Goal: Task Accomplishment & Management: Use online tool/utility

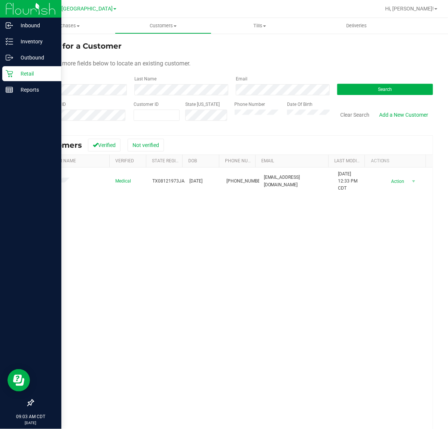
click at [10, 74] on icon at bounding box center [9, 73] width 7 height 7
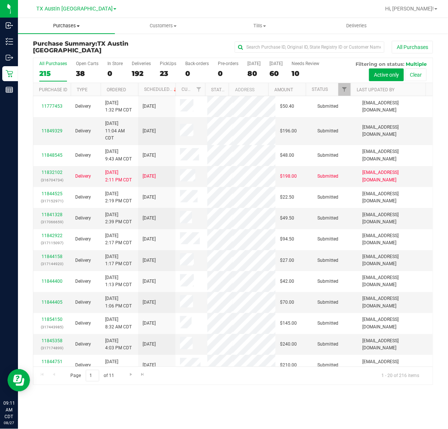
click at [64, 24] on span "Purchases" at bounding box center [66, 25] width 97 height 7
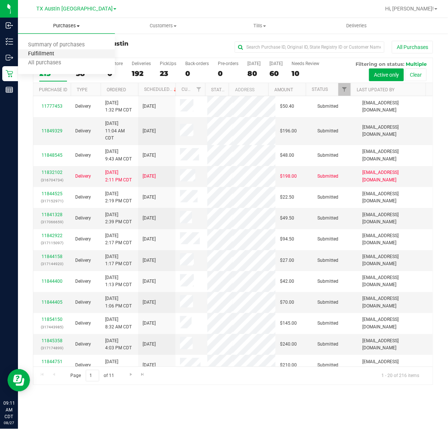
click at [59, 54] on span "Fulfillment" at bounding box center [41, 54] width 46 height 6
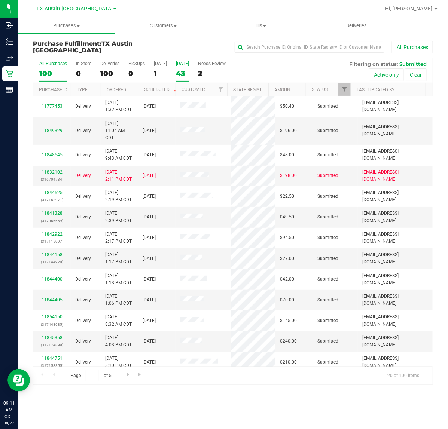
click at [188, 61] on div "[DATE]" at bounding box center [182, 63] width 13 height 5
click at [0, 0] on input "Tomorrow 43" at bounding box center [0, 0] width 0 height 0
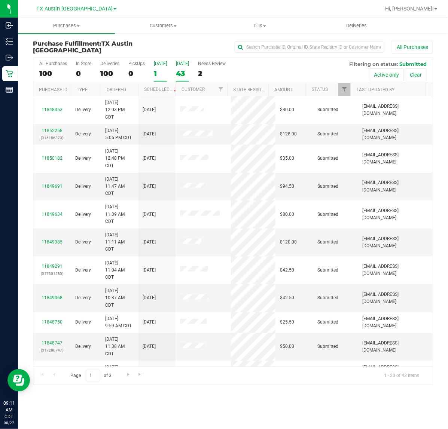
click at [161, 73] on div "1" at bounding box center [160, 73] width 13 height 9
click at [0, 0] on input "Today 1" at bounding box center [0, 0] width 0 height 0
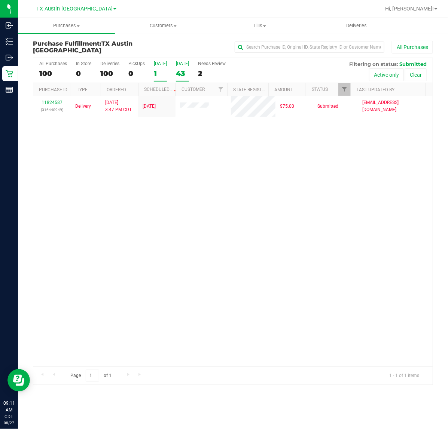
click at [185, 67] on label "Tomorrow 43" at bounding box center [182, 71] width 13 height 21
click at [0, 0] on input "Tomorrow 43" at bounding box center [0, 0] width 0 height 0
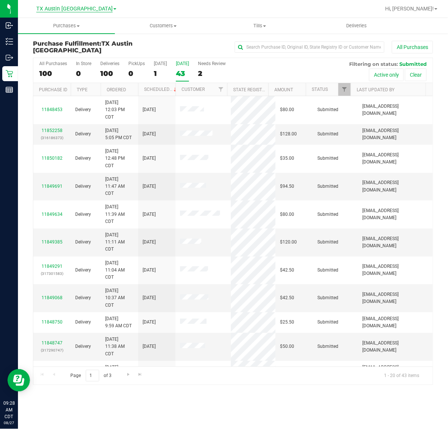
click at [70, 7] on span "TX Austin [GEOGRAPHIC_DATA]" at bounding box center [74, 9] width 76 height 7
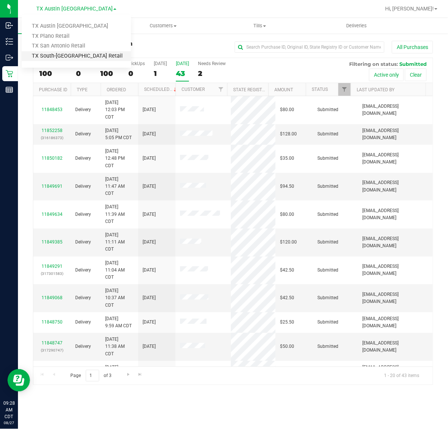
click at [76, 55] on link "TX South-[GEOGRAPHIC_DATA] Retail" at bounding box center [76, 56] width 109 height 10
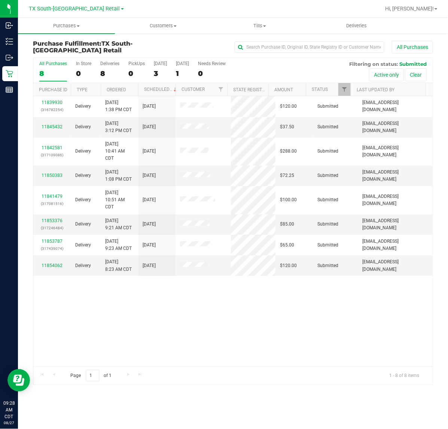
click at [152, 68] on div "All Purchases 8 In Store 0 Deliveries 8 PickUps 0 Today 3 Tomorrow 1 Needs Revi…" at bounding box center [232, 70] width 399 height 25
click at [154, 68] on label "Today 3" at bounding box center [160, 71] width 13 height 21
click at [0, 0] on input "Today 3" at bounding box center [0, 0] width 0 height 0
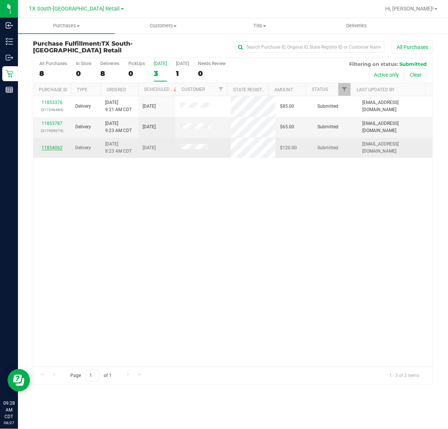
click at [45, 150] on link "11854062" at bounding box center [51, 147] width 21 height 5
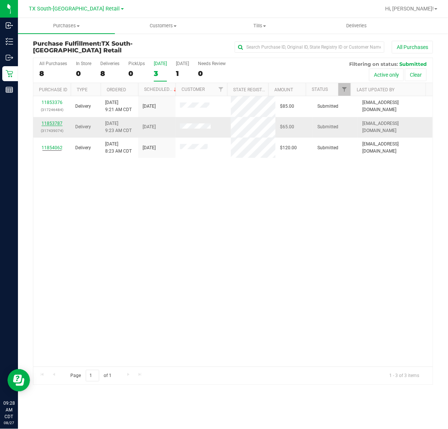
click at [55, 125] on link "11853787" at bounding box center [51, 123] width 21 height 5
drag, startPoint x: 48, startPoint y: 104, endPoint x: 90, endPoint y: 66, distance: 56.9
click at [48, 103] on link "11853376" at bounding box center [51, 102] width 21 height 5
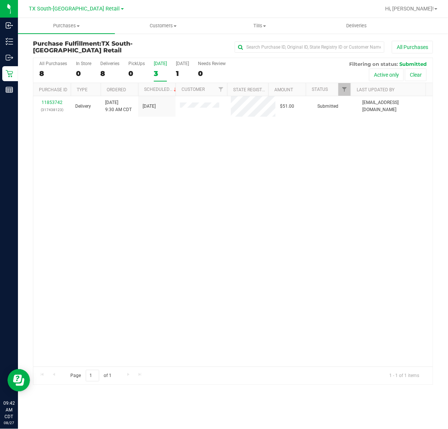
click at [163, 66] on label "Today 3" at bounding box center [160, 71] width 13 height 21
click at [0, 0] on input "Today 3" at bounding box center [0, 0] width 0 height 0
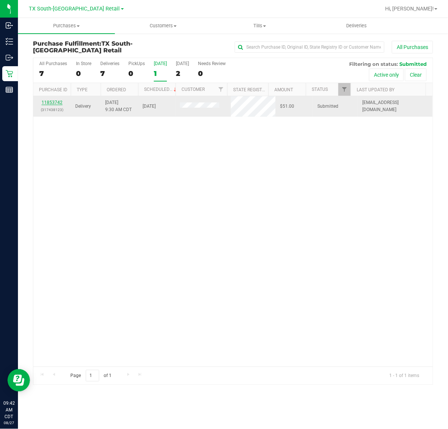
click at [60, 100] on link "11853742" at bounding box center [51, 102] width 21 height 5
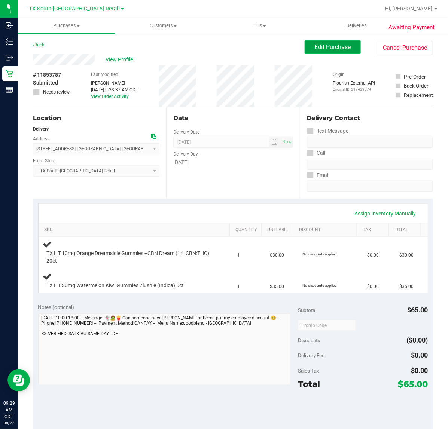
click at [323, 40] on button "Edit Purchase" at bounding box center [332, 46] width 56 height 13
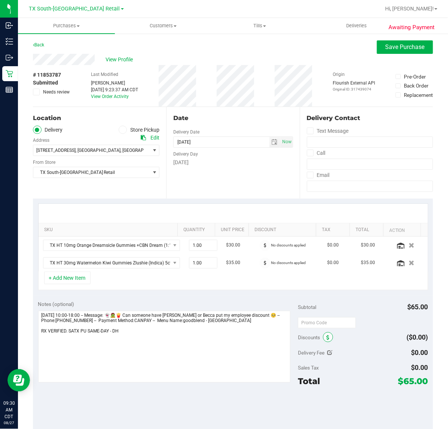
click at [325, 338] on span at bounding box center [328, 337] width 10 height 10
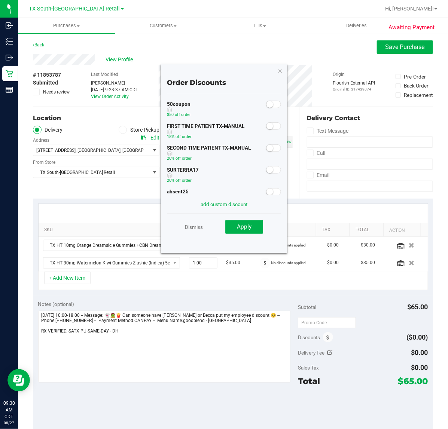
scroll to position [67, 0]
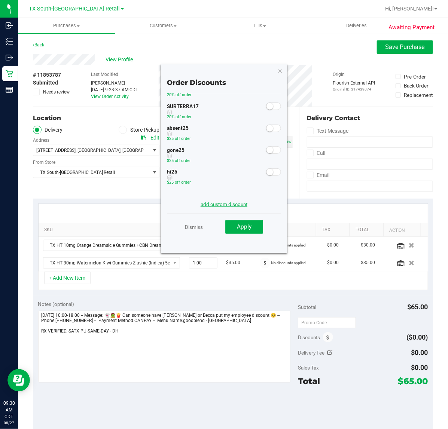
click at [229, 204] on link "add custom discount" at bounding box center [223, 204] width 47 height 6
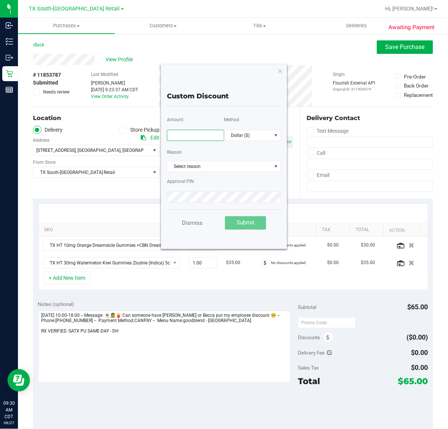
click at [209, 136] on input "text" at bounding box center [195, 135] width 57 height 11
type input "75.00"
click at [228, 138] on span "Dollar ($)" at bounding box center [247, 135] width 47 height 10
click at [230, 158] on li "Percentage (%)" at bounding box center [252, 160] width 56 height 13
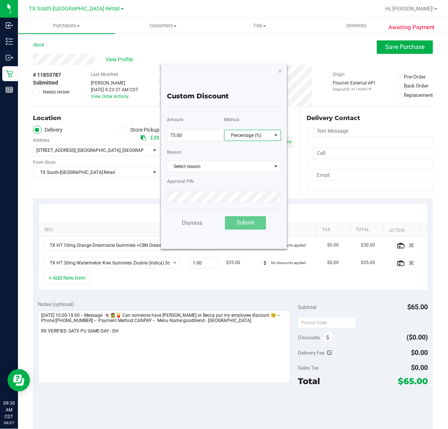
click at [209, 174] on div "Approval PIN" at bounding box center [224, 188] width 114 height 29
click at [209, 170] on span "Select reason" at bounding box center [219, 166] width 104 height 10
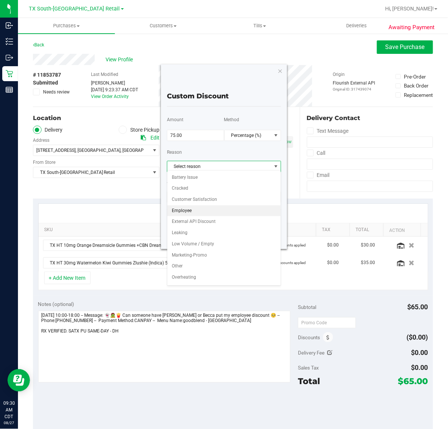
click at [215, 213] on li "Employee" at bounding box center [224, 210] width 114 height 11
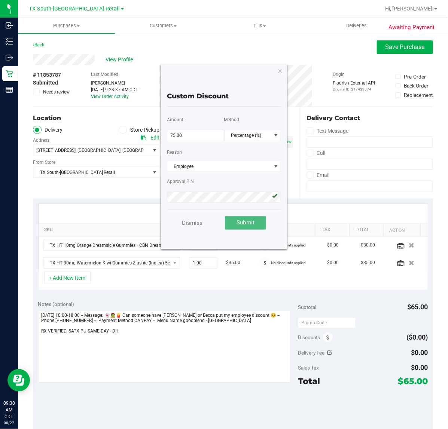
click at [231, 219] on button "Submit" at bounding box center [245, 222] width 41 height 13
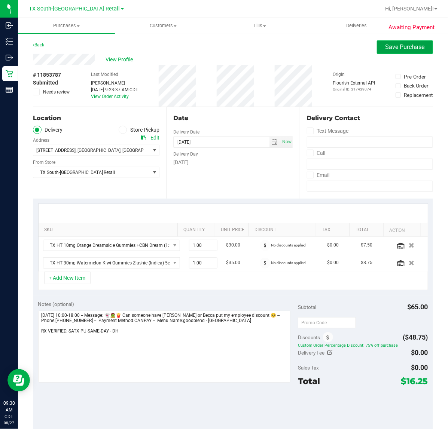
click at [376, 44] on button "Save Purchase" at bounding box center [404, 46] width 56 height 13
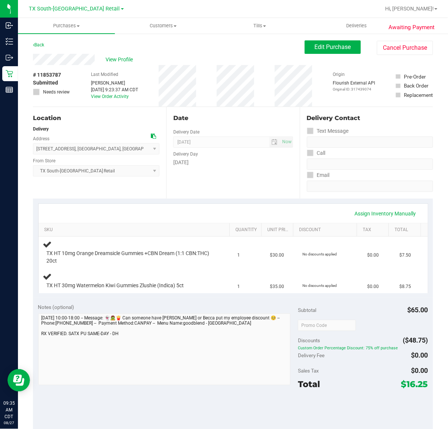
click at [252, 182] on div "Date Delivery Date 08/27/2025 Now 08/27/2025 07:00 AM Now Delivery Day Wednesday" at bounding box center [232, 153] width 133 height 92
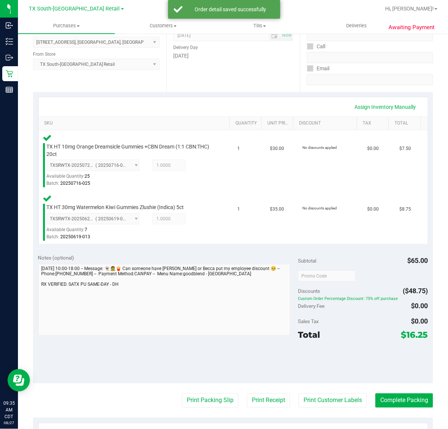
scroll to position [106, 0]
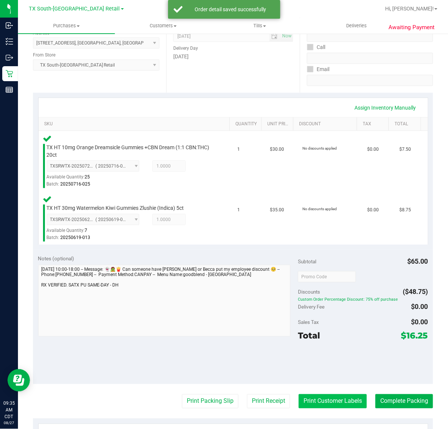
click at [316, 401] on button "Print Customer Labels" at bounding box center [332, 401] width 68 height 14
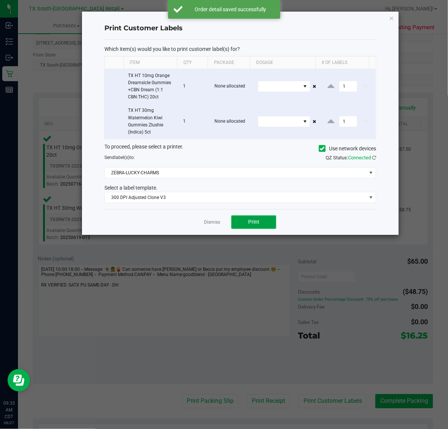
click at [258, 224] on span "Print" at bounding box center [253, 222] width 11 height 6
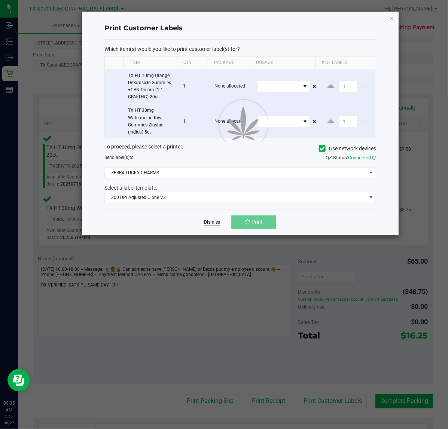
click at [215, 220] on link "Dismiss" at bounding box center [212, 222] width 16 height 6
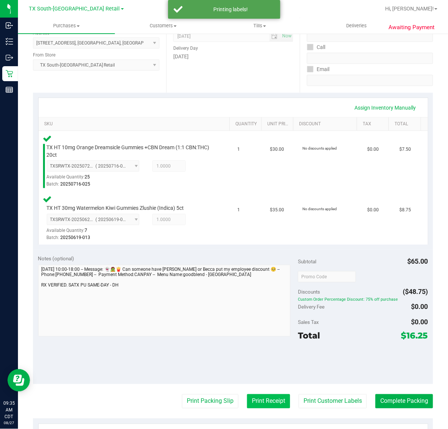
click at [253, 396] on button "Print Receipt" at bounding box center [268, 401] width 43 height 14
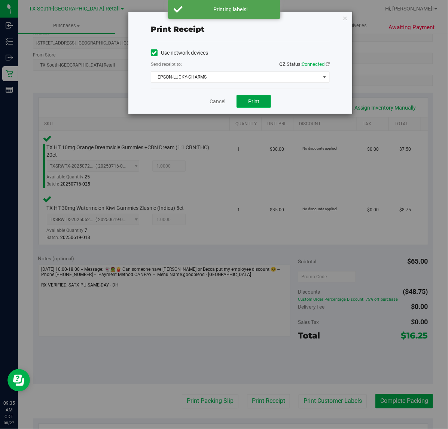
click at [255, 107] on button "Print" at bounding box center [253, 101] width 34 height 13
click at [214, 103] on link "Cancel" at bounding box center [214, 102] width 16 height 8
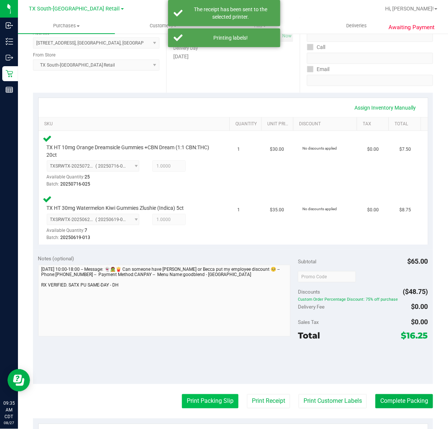
click at [211, 406] on button "Print Packing Slip" at bounding box center [210, 401] width 56 height 14
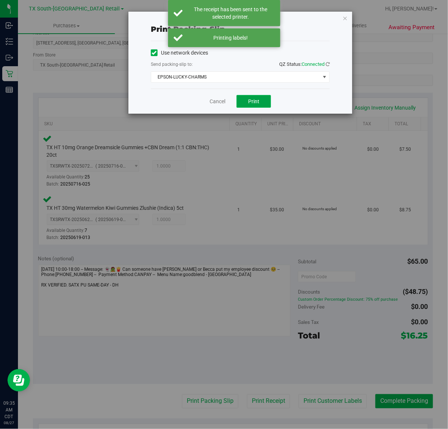
click at [253, 103] on span "Print" at bounding box center [253, 101] width 11 height 6
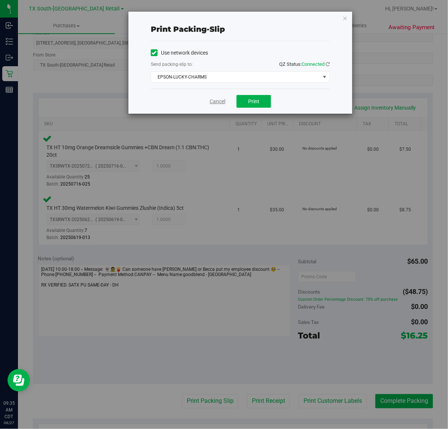
click at [222, 100] on link "Cancel" at bounding box center [217, 102] width 16 height 8
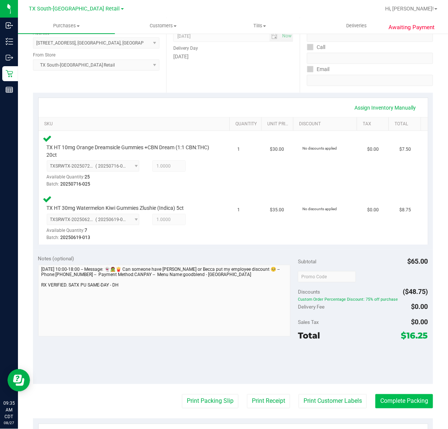
click at [399, 405] on button "Complete Packing" at bounding box center [404, 401] width 58 height 14
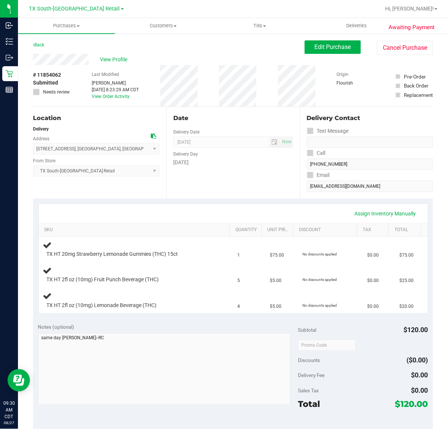
click at [241, 192] on div "Date Delivery Date [DATE] Now [DATE] 07:00 AM Now Delivery Day [DATE]" at bounding box center [232, 153] width 133 height 92
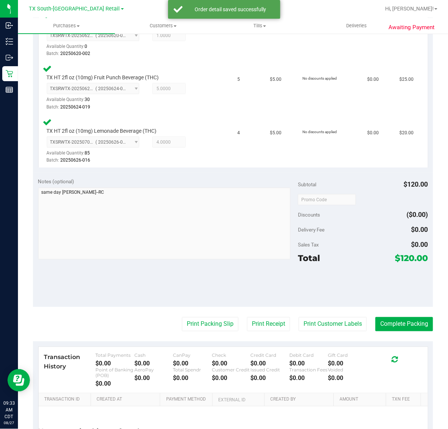
scroll to position [234, 0]
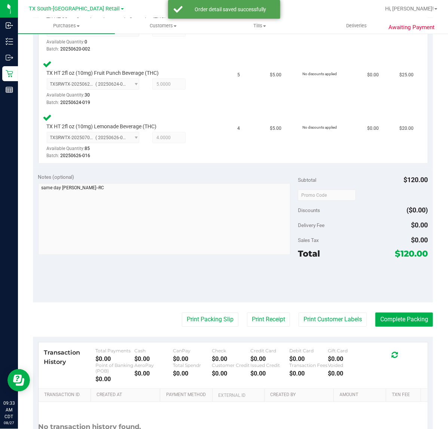
click at [328, 329] on purchase-details "Back Edit Purchase Cancel Purchase View Profile # 11854062 Submitted Needs revi…" at bounding box center [233, 145] width 400 height 676
click at [336, 320] on button "Print Customer Labels" at bounding box center [332, 320] width 68 height 14
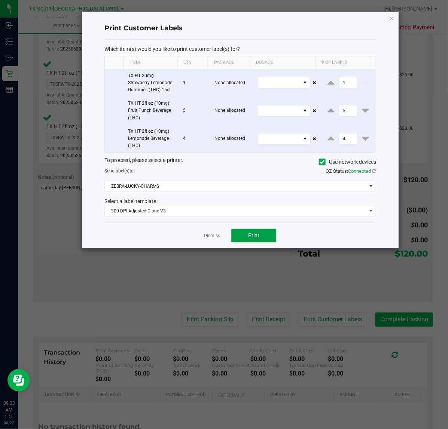
click at [249, 240] on button "Print" at bounding box center [253, 235] width 45 height 13
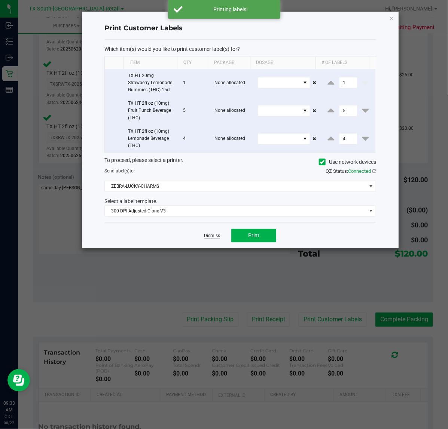
click at [208, 234] on link "Dismiss" at bounding box center [212, 236] width 16 height 6
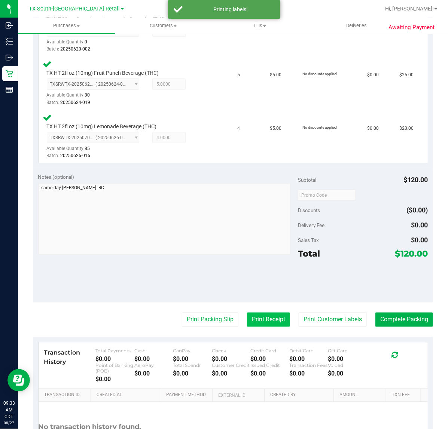
click at [250, 323] on button "Print Receipt" at bounding box center [268, 320] width 43 height 14
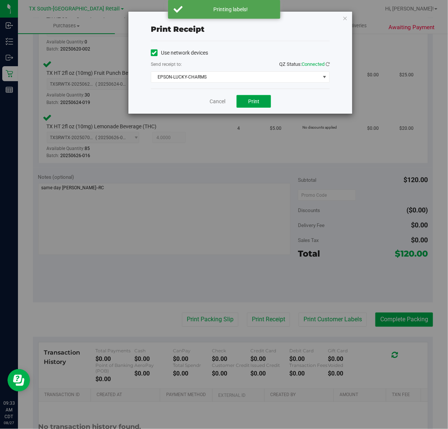
click at [250, 98] on span "Print" at bounding box center [253, 101] width 11 height 6
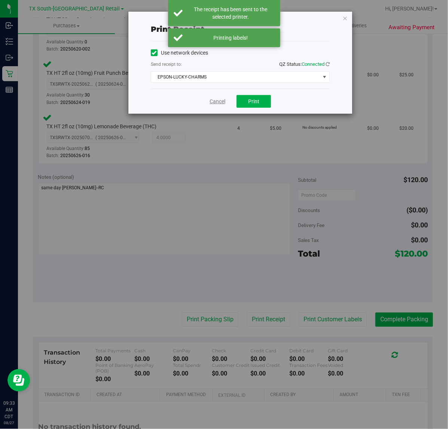
click at [216, 103] on link "Cancel" at bounding box center [217, 102] width 16 height 8
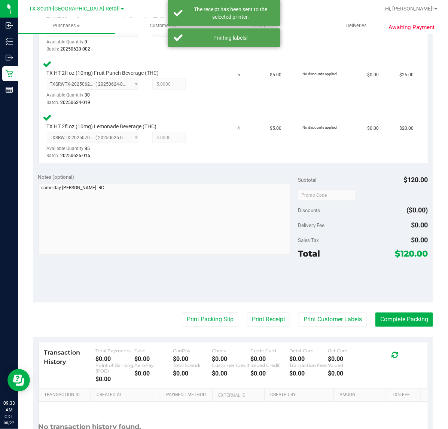
click at [205, 328] on purchase-details "Back Edit Purchase Cancel Purchase View Profile # 11854062 Submitted Needs revi…" at bounding box center [233, 145] width 400 height 676
click at [208, 318] on button "Print Packing Slip" at bounding box center [210, 320] width 56 height 14
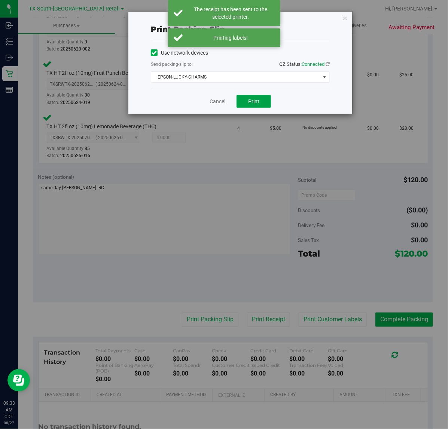
click at [264, 107] on button "Print" at bounding box center [253, 101] width 34 height 13
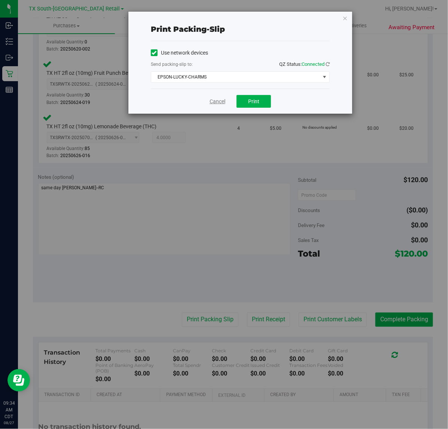
click at [213, 101] on link "Cancel" at bounding box center [217, 102] width 16 height 8
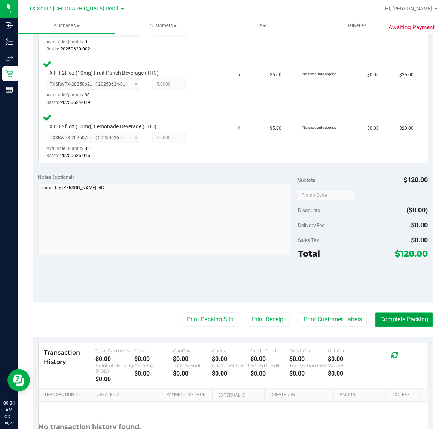
click at [392, 316] on button "Complete Packing" at bounding box center [404, 320] width 58 height 14
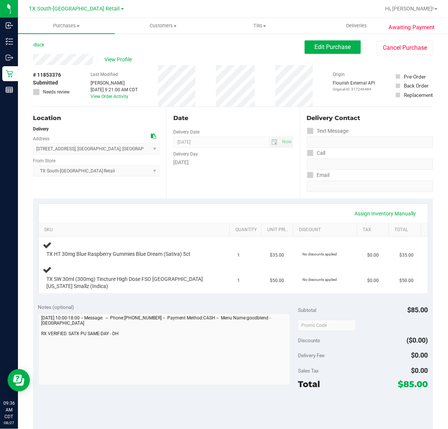
click at [228, 180] on div "Date Delivery Date [DATE] Now [DATE] 07:00 AM Now Delivery Day [DATE]" at bounding box center [232, 153] width 133 height 92
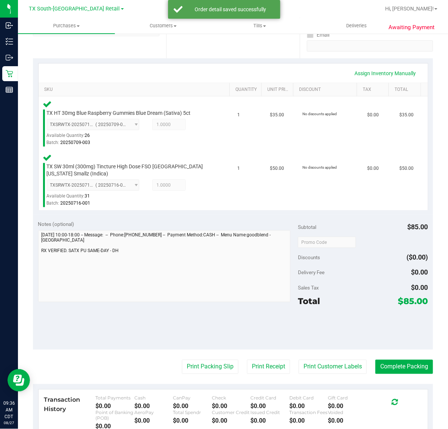
scroll to position [139, 0]
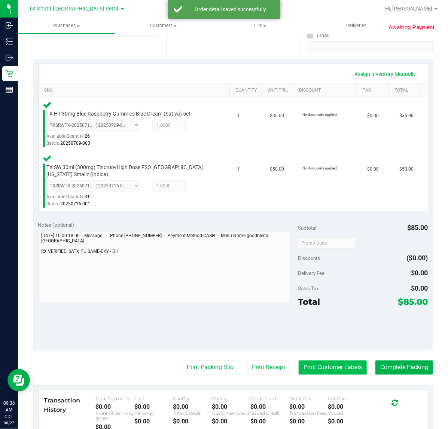
click at [323, 365] on button "Print Customer Labels" at bounding box center [332, 367] width 68 height 14
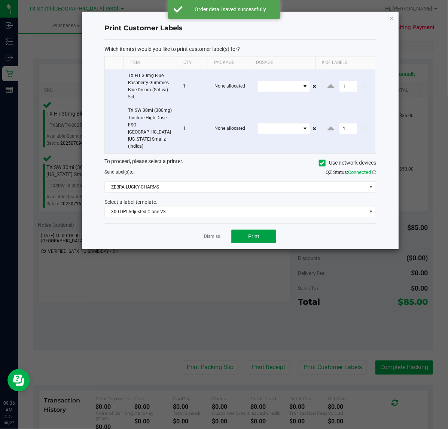
click at [253, 233] on span "Print" at bounding box center [253, 236] width 11 height 6
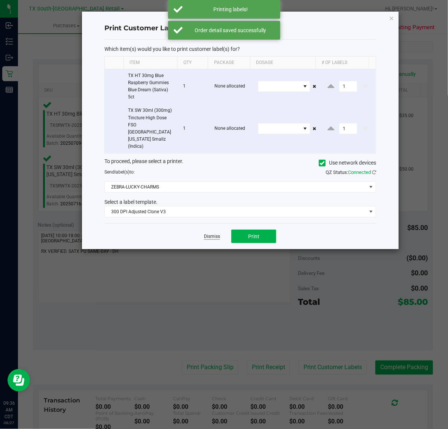
click at [212, 233] on link "Dismiss" at bounding box center [212, 236] width 16 height 6
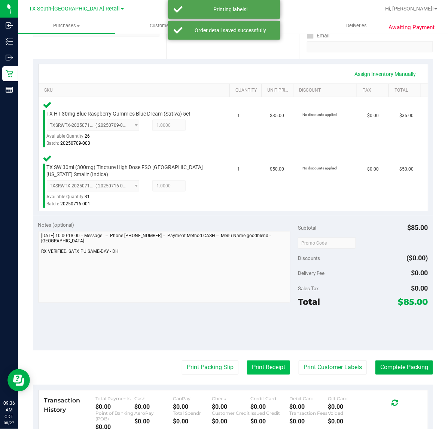
click at [275, 373] on button "Print Receipt" at bounding box center [268, 367] width 43 height 14
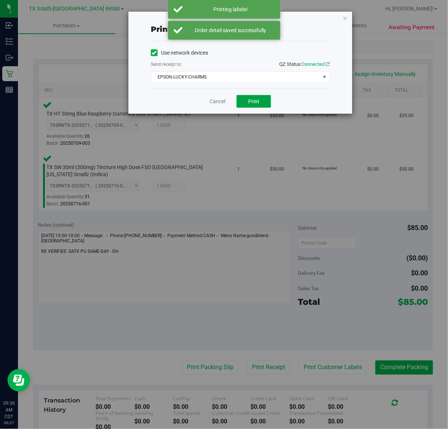
click at [255, 98] on button "Print" at bounding box center [253, 101] width 34 height 13
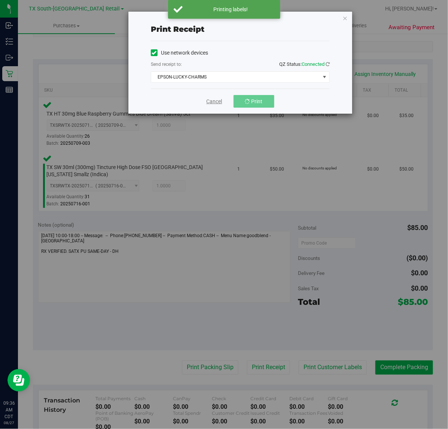
click at [210, 105] on link "Cancel" at bounding box center [214, 102] width 16 height 8
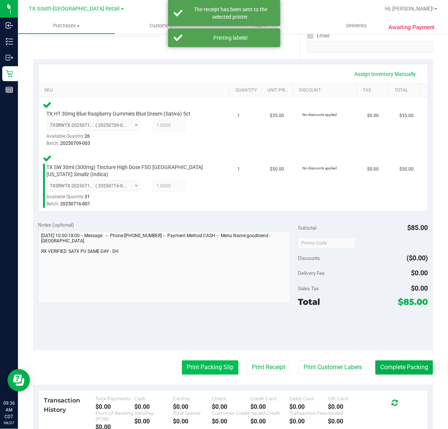
click at [185, 363] on button "Print Packing Slip" at bounding box center [210, 367] width 56 height 14
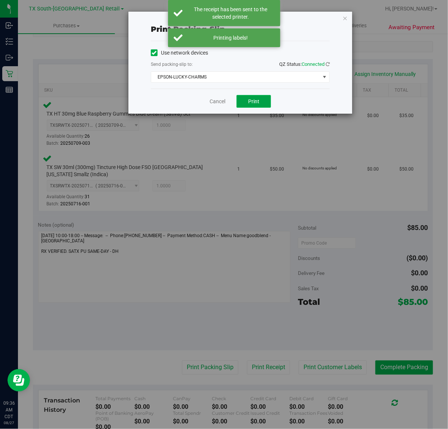
click at [250, 108] on button "Print" at bounding box center [253, 101] width 34 height 13
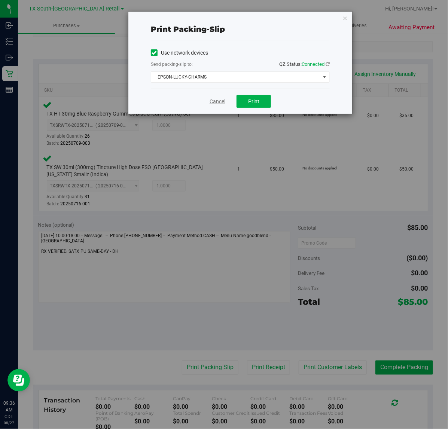
click at [223, 101] on link "Cancel" at bounding box center [217, 102] width 16 height 8
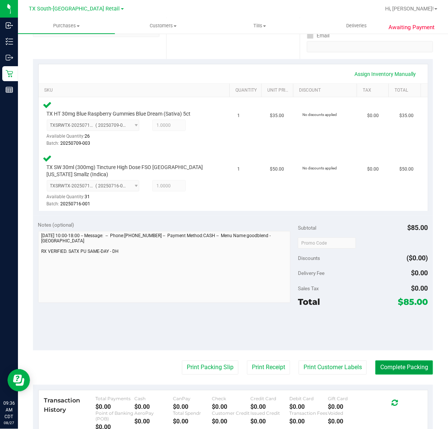
click at [413, 367] on button "Complete Packing" at bounding box center [404, 367] width 58 height 14
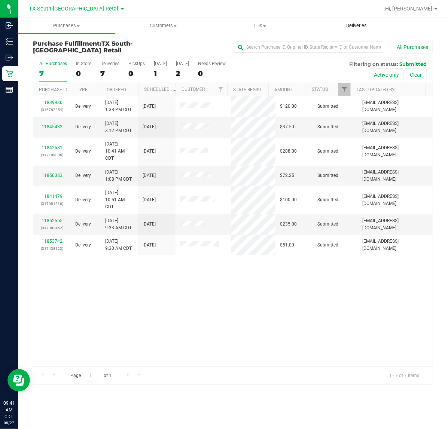
click at [370, 26] on span "Deliveries" at bounding box center [356, 25] width 41 height 7
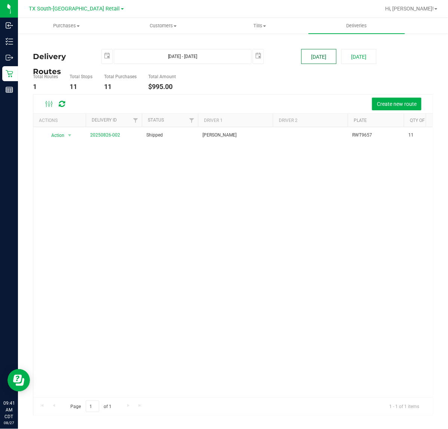
click at [328, 63] on button "[DATE]" at bounding box center [318, 56] width 35 height 15
click at [395, 106] on span "Create new route" at bounding box center [396, 104] width 40 height 6
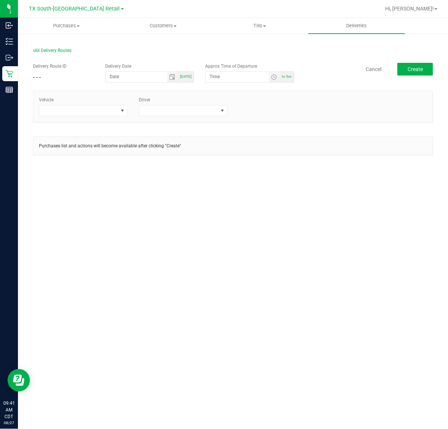
click at [182, 73] on div "[DATE]" at bounding box center [186, 76] width 16 height 11
type input "[DATE]"
click at [275, 77] on span "Toggle time list" at bounding box center [274, 77] width 6 height 6
click at [218, 190] on span "12" at bounding box center [220, 191] width 5 height 5
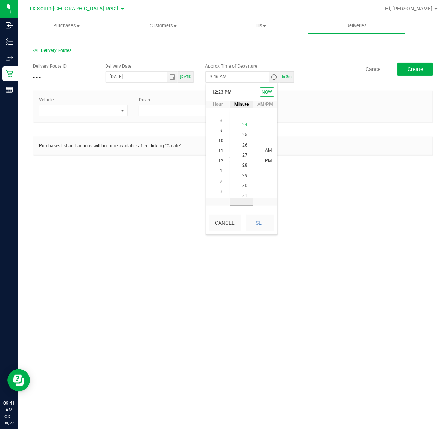
scroll to position [284, 0]
click at [243, 179] on span "30" at bounding box center [244, 181] width 5 height 5
click at [255, 223] on button "Set" at bounding box center [260, 223] width 28 height 16
type input "12:30 PM"
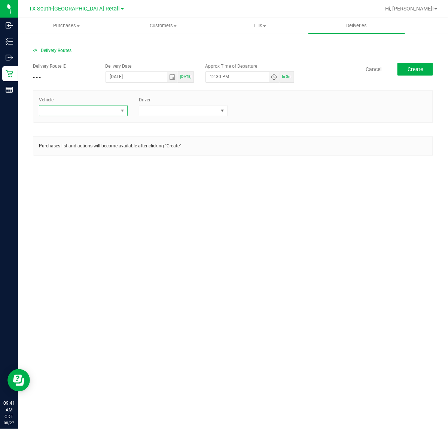
click at [126, 110] on span at bounding box center [122, 110] width 9 height 10
type input "tx"
click at [97, 169] on li "TX-TRANSIT-05" at bounding box center [83, 163] width 88 height 13
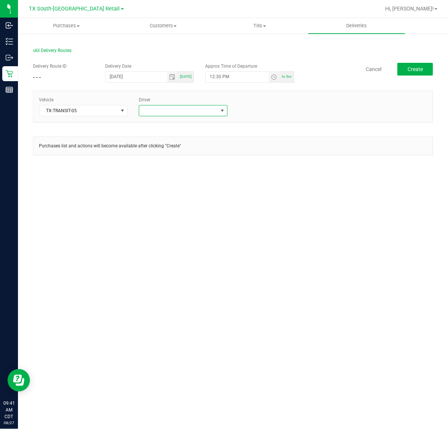
click at [160, 115] on span at bounding box center [178, 110] width 79 height 10
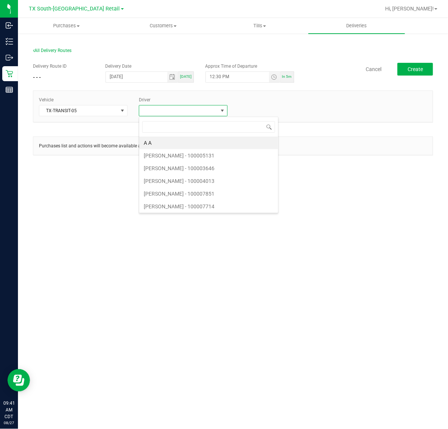
scroll to position [12, 89]
type input "reiji"
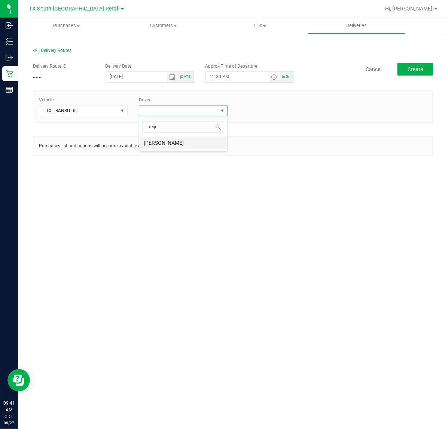
click at [169, 144] on li "[PERSON_NAME]" at bounding box center [183, 142] width 88 height 13
click at [400, 73] on button "Create" at bounding box center [415, 69] width 36 height 13
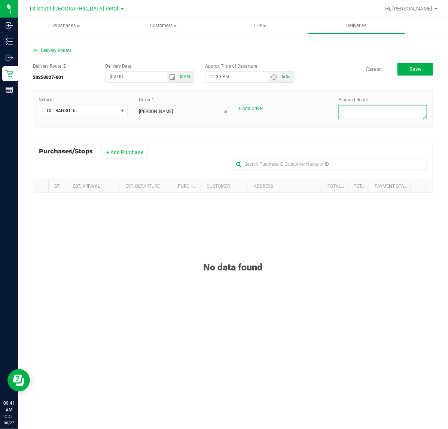
click at [351, 113] on textarea at bounding box center [382, 112] width 89 height 14
type textarea "Same-Day Orders"
click at [123, 156] on button "+ Add Purchase" at bounding box center [124, 152] width 46 height 13
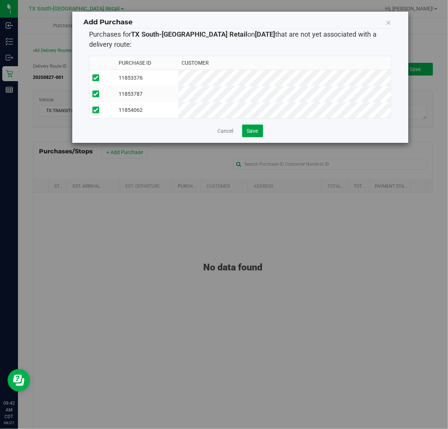
click at [256, 134] on span "Save" at bounding box center [252, 131] width 11 height 6
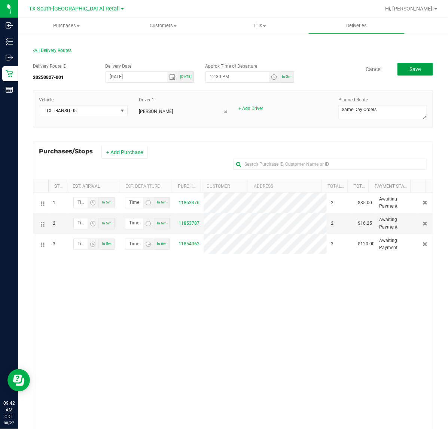
click at [419, 73] on button "Save" at bounding box center [415, 69] width 36 height 13
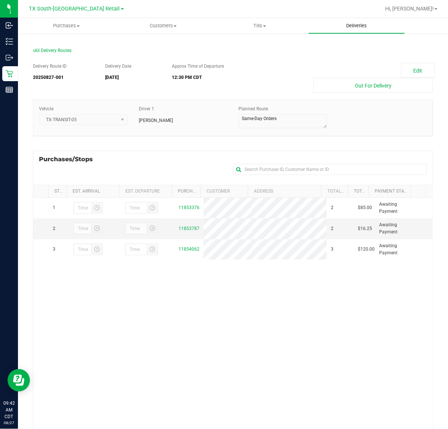
click at [355, 18] on uib-tab-heading "Deliveries" at bounding box center [356, 25] width 96 height 15
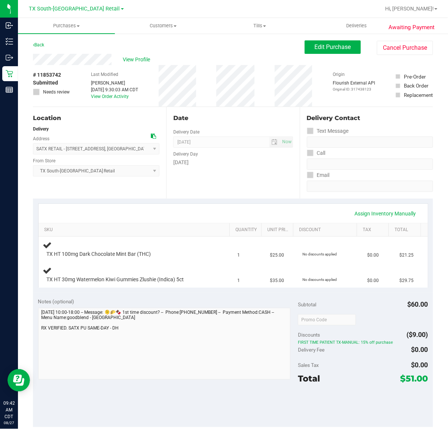
click at [240, 200] on div "Assign Inventory Manually SKU Quantity Unit Price Discount Tax Total TX HT 100m…" at bounding box center [233, 246] width 400 height 94
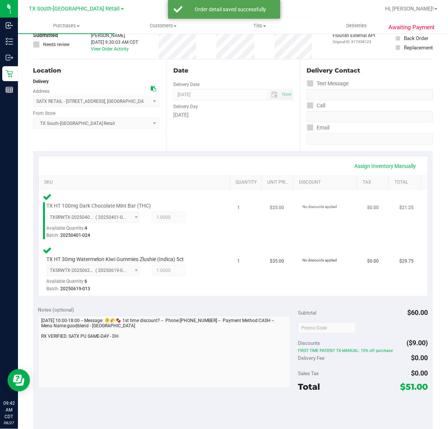
scroll to position [93, 0]
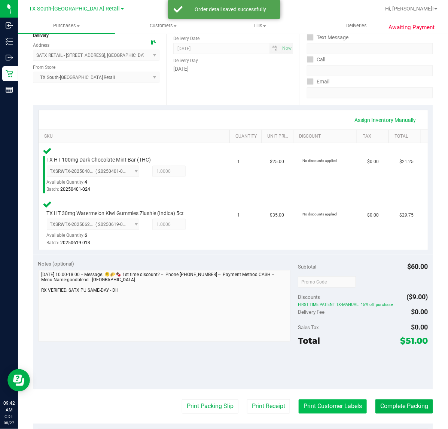
click at [346, 408] on button "Print Customer Labels" at bounding box center [332, 406] width 68 height 14
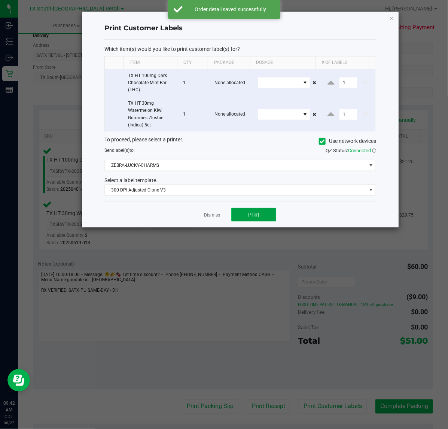
click at [255, 210] on button "Print" at bounding box center [253, 214] width 45 height 13
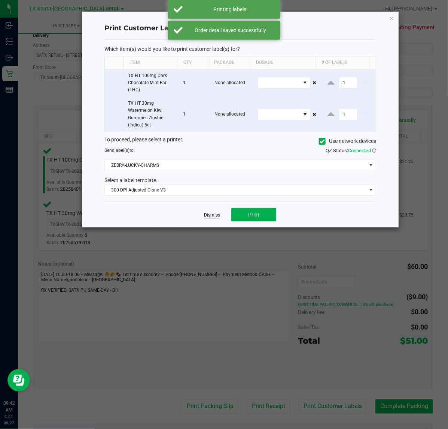
click at [219, 214] on link "Dismiss" at bounding box center [212, 215] width 16 height 6
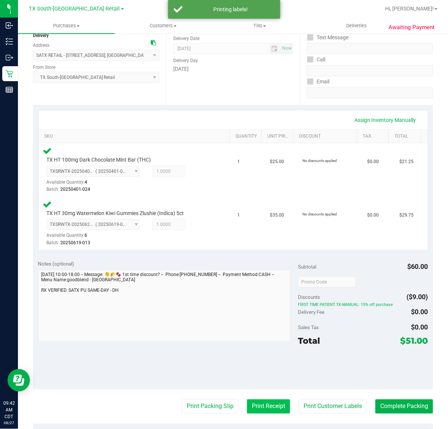
click at [276, 410] on button "Print Receipt" at bounding box center [268, 406] width 43 height 14
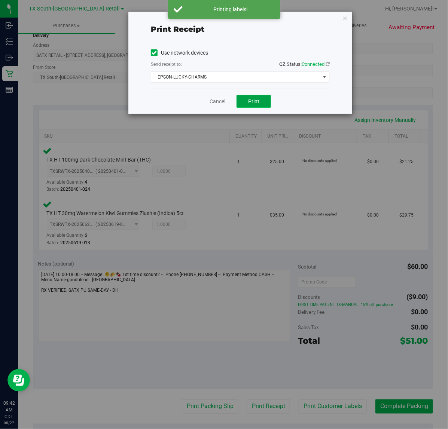
click at [261, 107] on button "Print" at bounding box center [253, 101] width 34 height 13
click at [218, 102] on link "Cancel" at bounding box center [214, 102] width 16 height 8
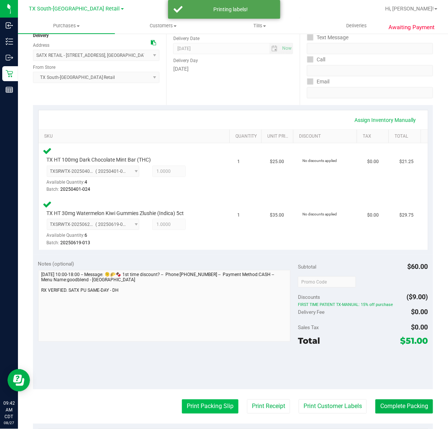
click at [193, 400] on button "Print Packing Slip" at bounding box center [210, 406] width 56 height 14
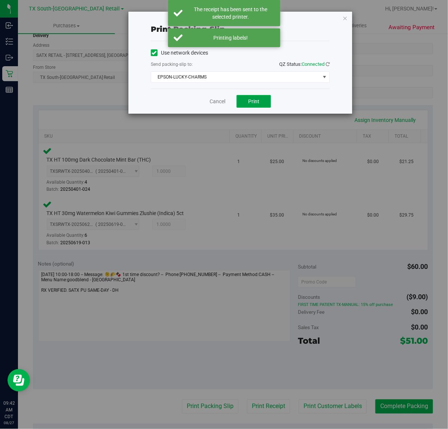
click at [244, 104] on button "Print" at bounding box center [253, 101] width 34 height 13
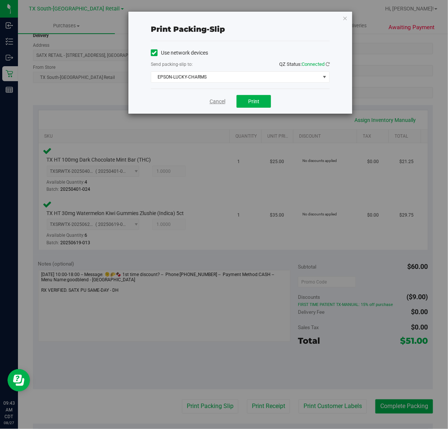
click at [217, 101] on link "Cancel" at bounding box center [217, 102] width 16 height 8
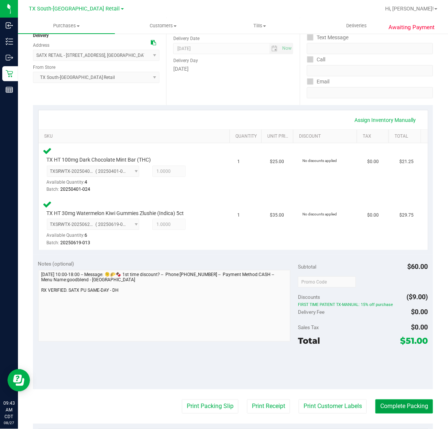
click at [393, 404] on button "Complete Packing" at bounding box center [404, 406] width 58 height 14
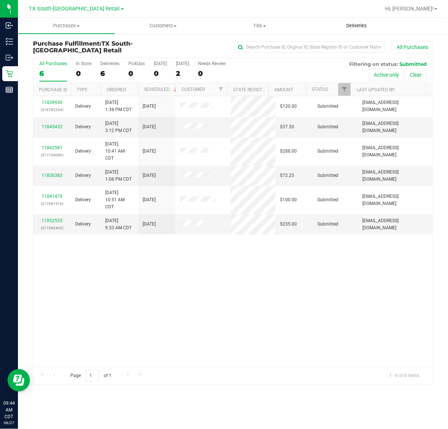
click at [372, 28] on span "Deliveries" at bounding box center [356, 25] width 41 height 7
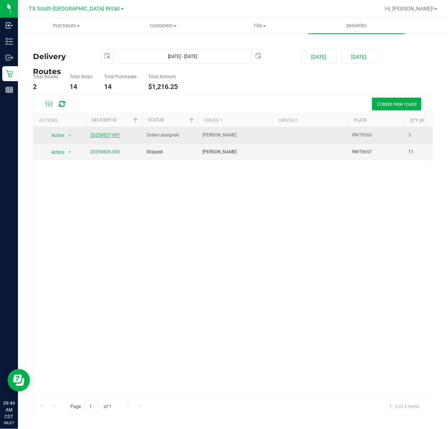
click at [115, 135] on link "20250827-001" at bounding box center [105, 134] width 30 height 5
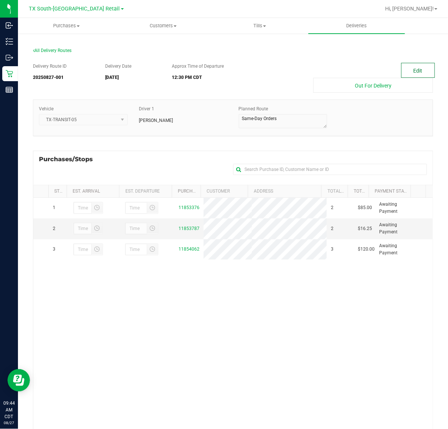
click at [425, 77] on button "Edit" at bounding box center [418, 70] width 34 height 15
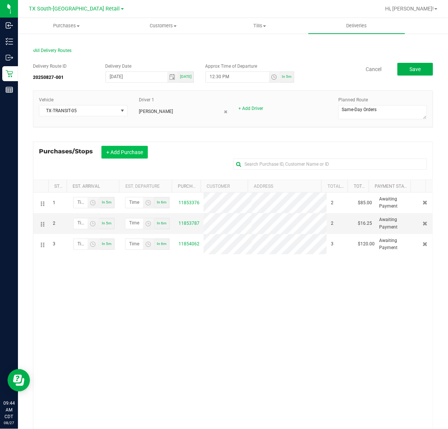
click at [133, 152] on button "+ Add Purchase" at bounding box center [124, 152] width 46 height 13
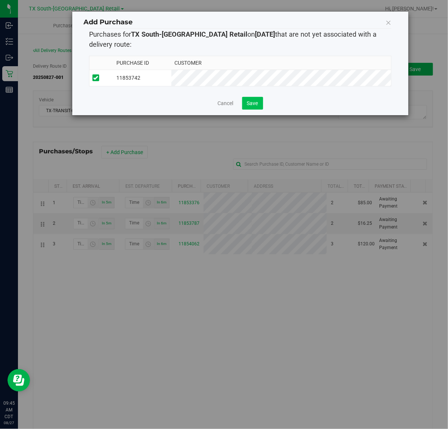
click at [252, 106] on span "Save" at bounding box center [252, 103] width 11 height 6
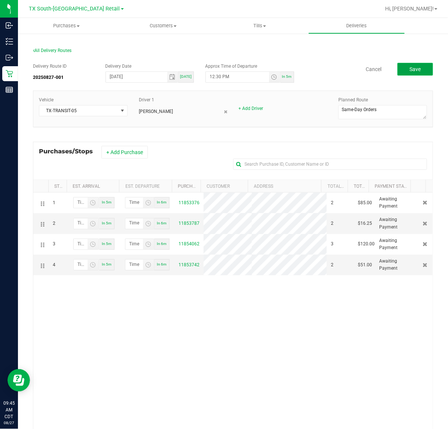
click at [409, 71] on span "Save" at bounding box center [414, 69] width 11 height 6
